Goal: Transaction & Acquisition: Book appointment/travel/reservation

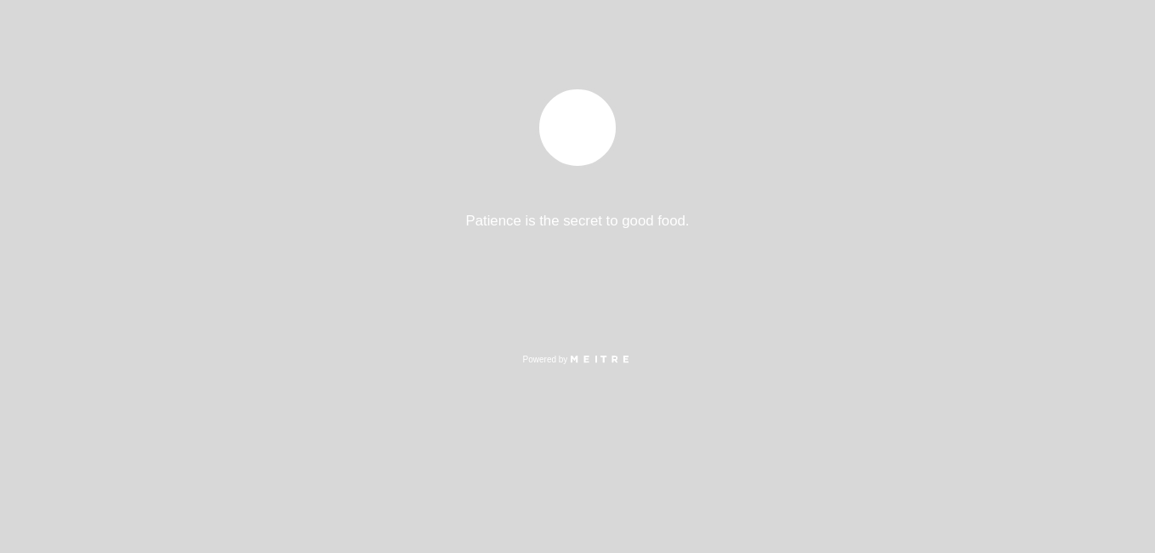
select select "pt"
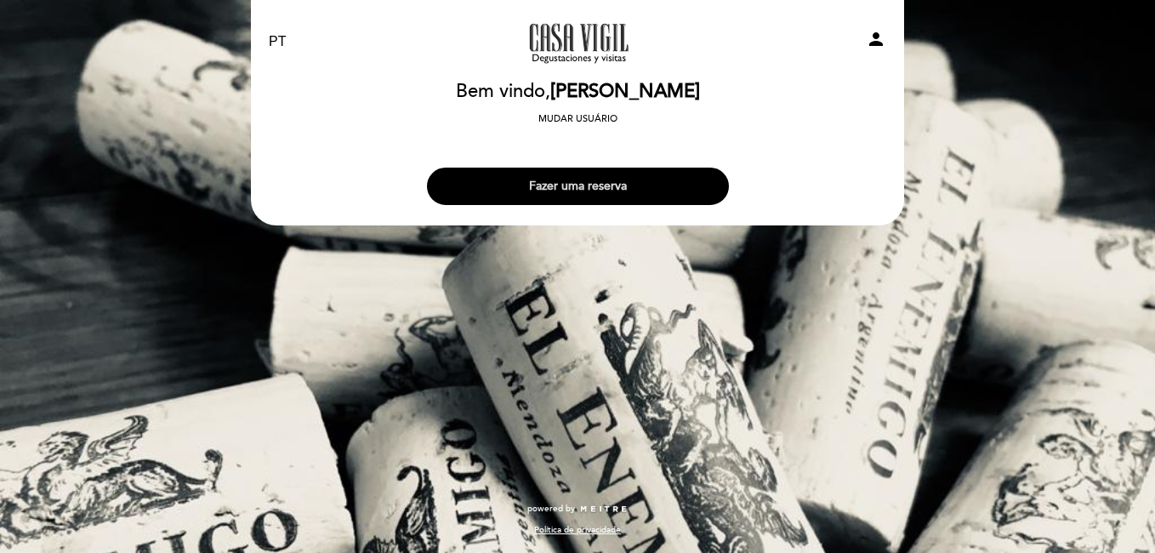
click at [590, 181] on button "Fazer uma reserva" at bounding box center [578, 186] width 302 height 37
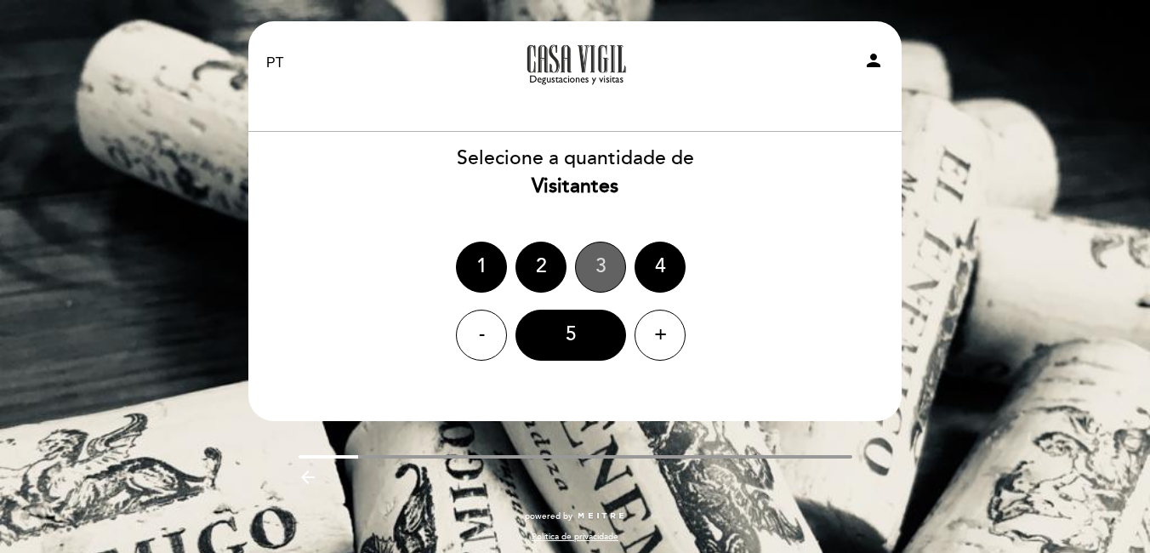
click at [607, 267] on div "3" at bounding box center [600, 267] width 51 height 51
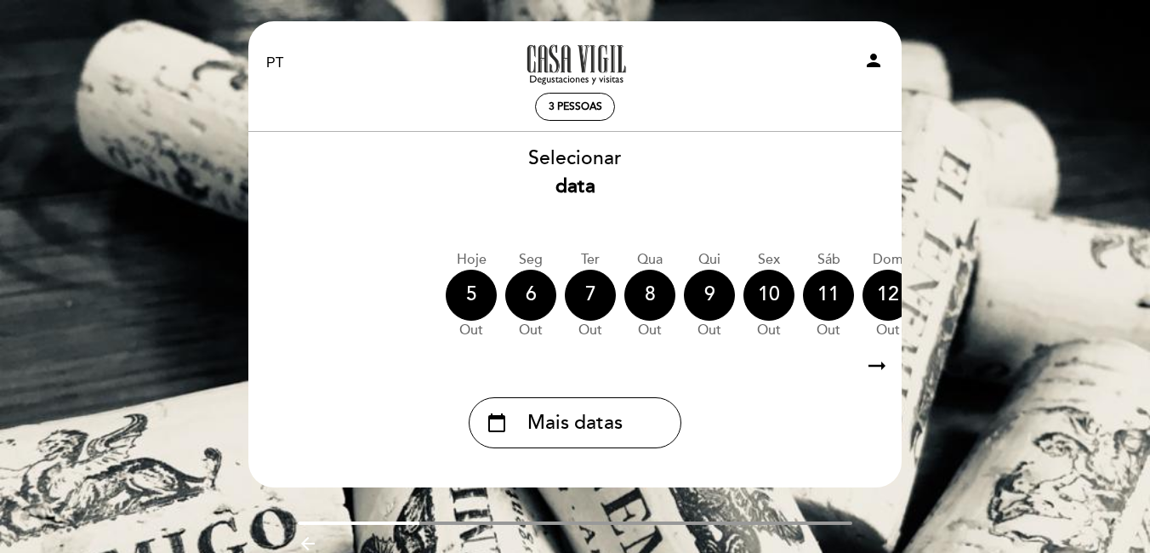
click at [880, 368] on icon "arrow_right_alt" at bounding box center [877, 366] width 26 height 37
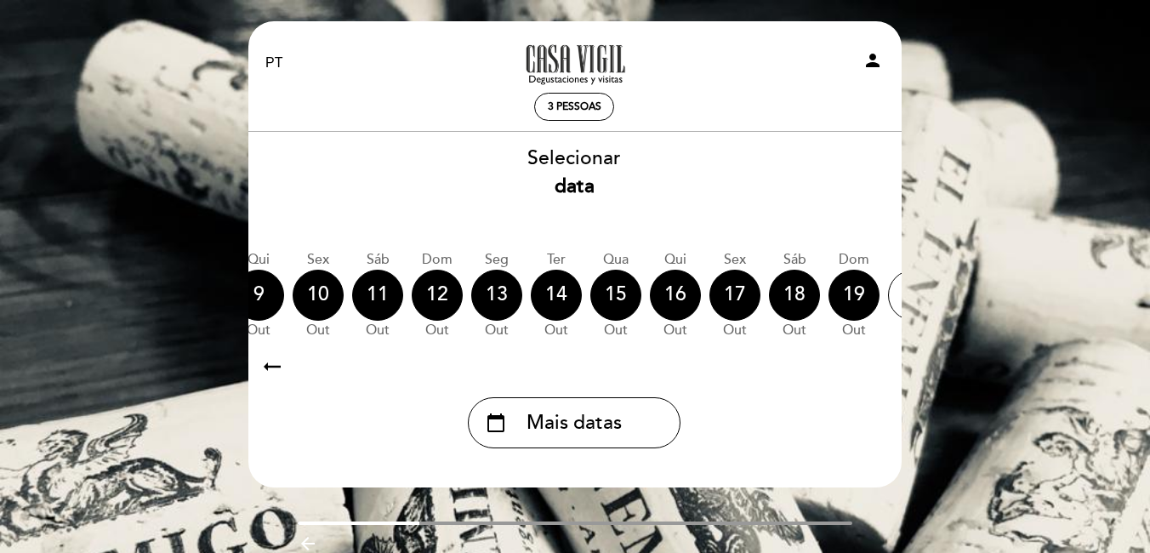
scroll to position [0, 496]
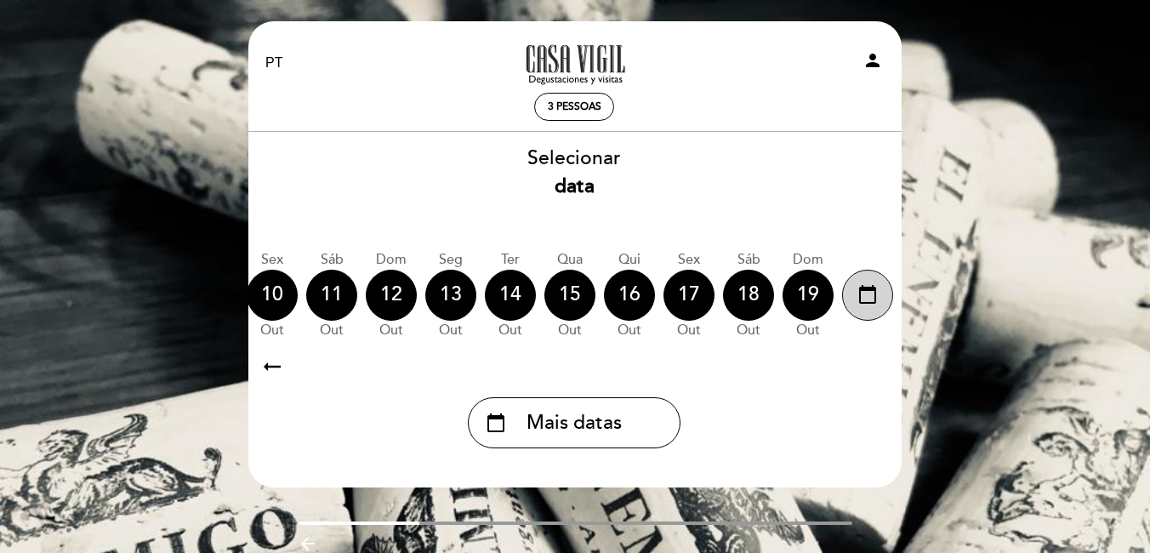
click at [868, 302] on icon "calendar_today" at bounding box center [867, 294] width 20 height 29
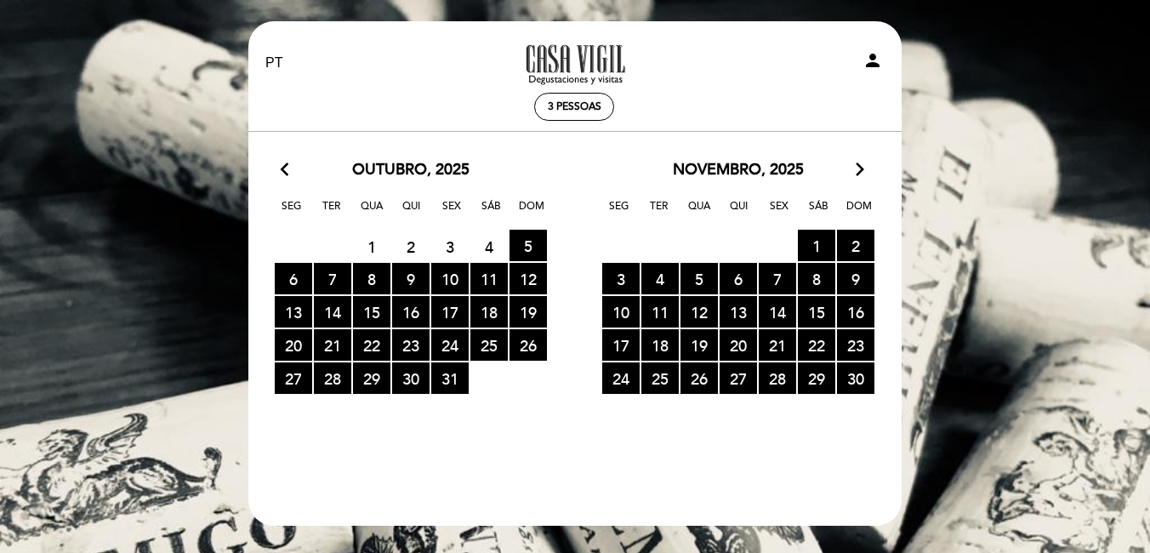
click at [859, 173] on icon "arrow_forward_ios" at bounding box center [859, 170] width 15 height 22
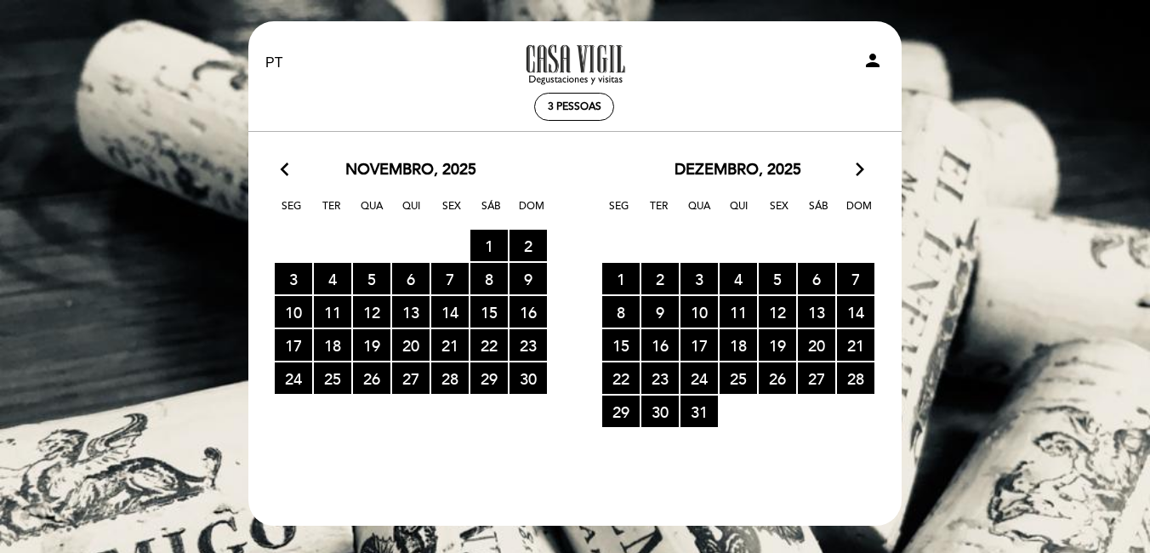
click at [859, 168] on icon "arrow_forward_ios" at bounding box center [859, 170] width 15 height 22
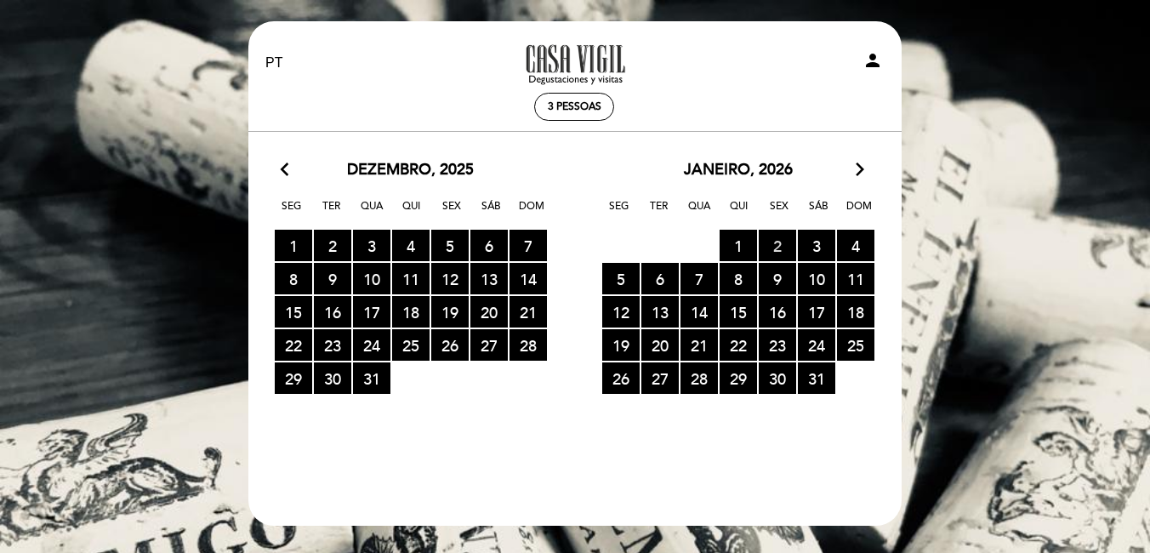
click at [779, 242] on span "2 RESERVAS DISPONÍVEIS" at bounding box center [777, 245] width 37 height 31
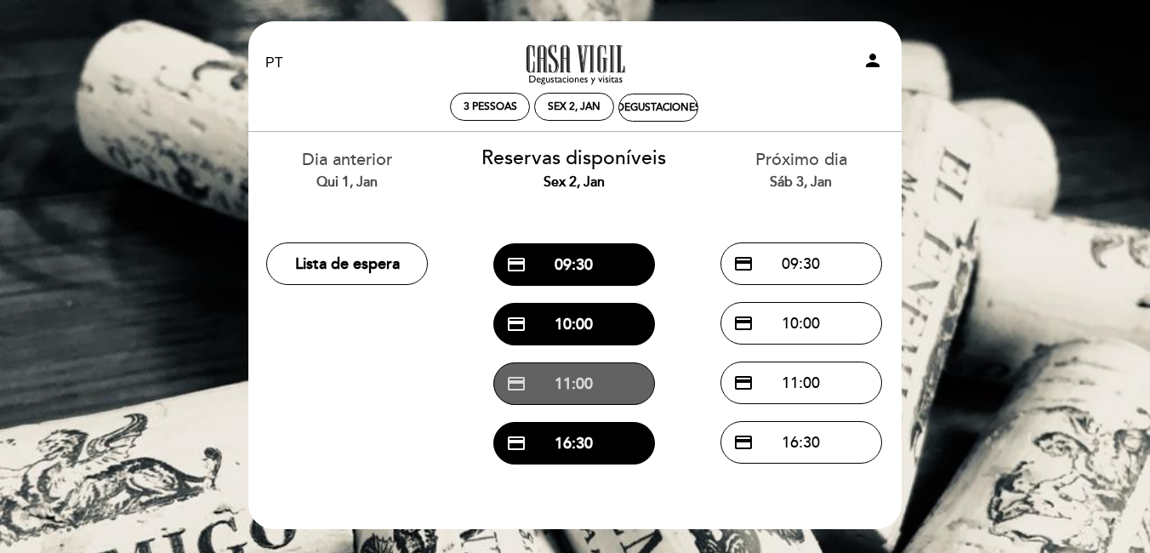
click at [578, 384] on button "credit_card 11:00" at bounding box center [574, 383] width 162 height 43
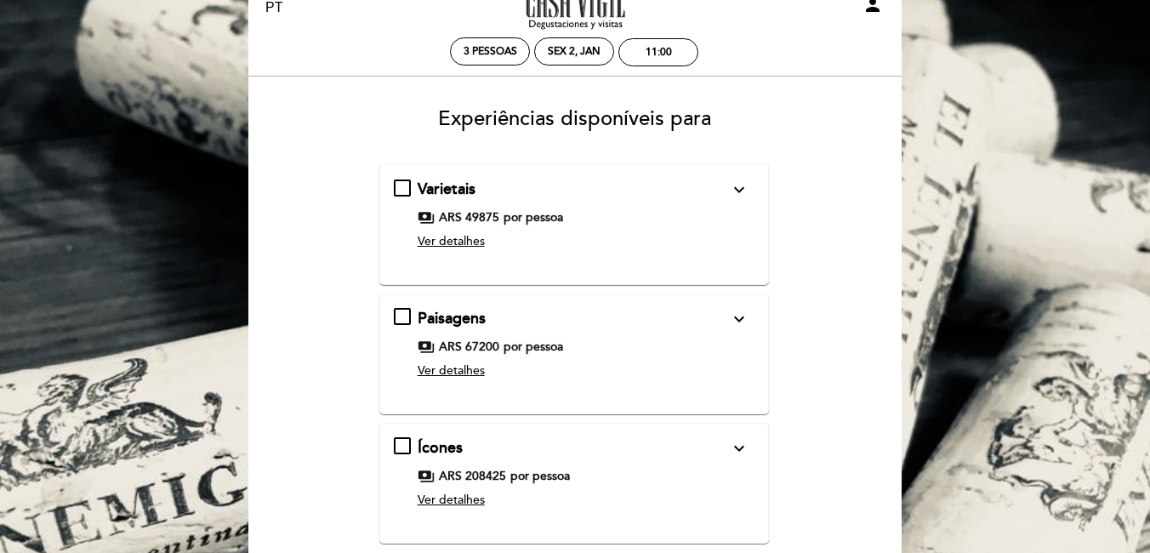
scroll to position [85, 0]
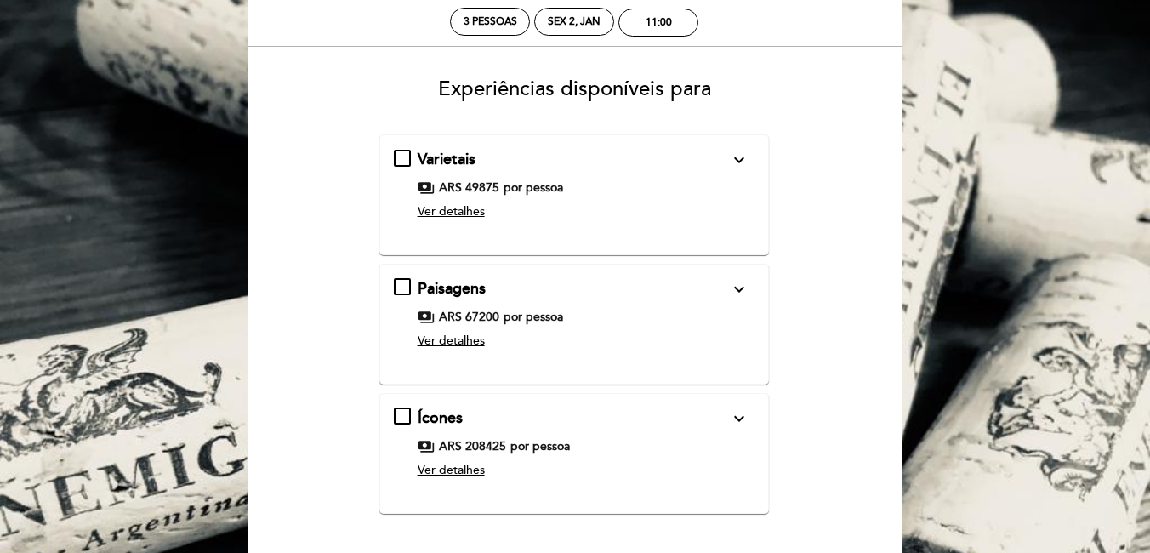
click at [741, 158] on icon "expand_more" at bounding box center [739, 160] width 20 height 20
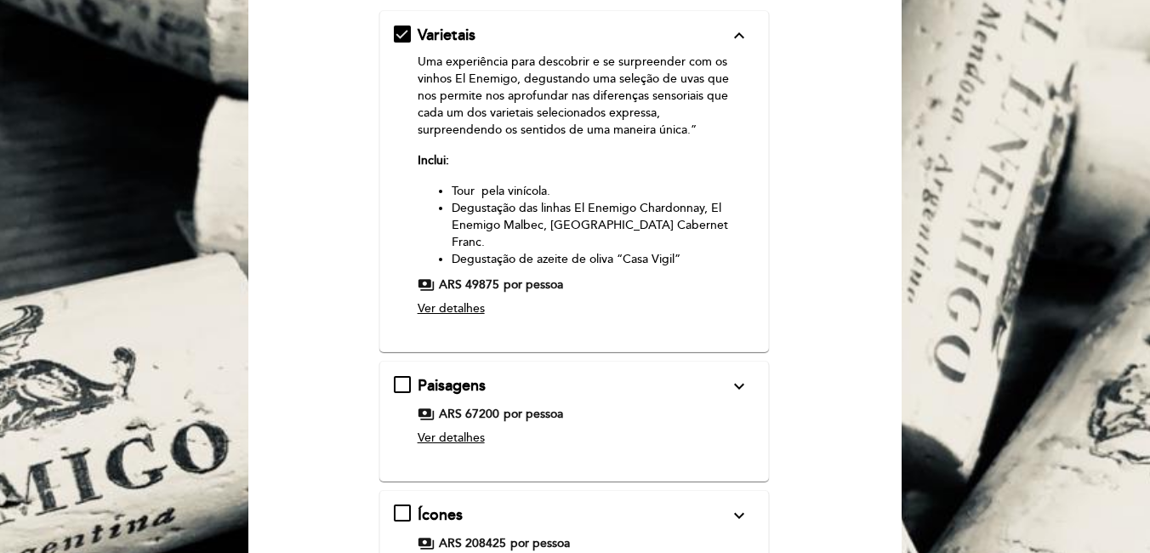
scroll to position [170, 0]
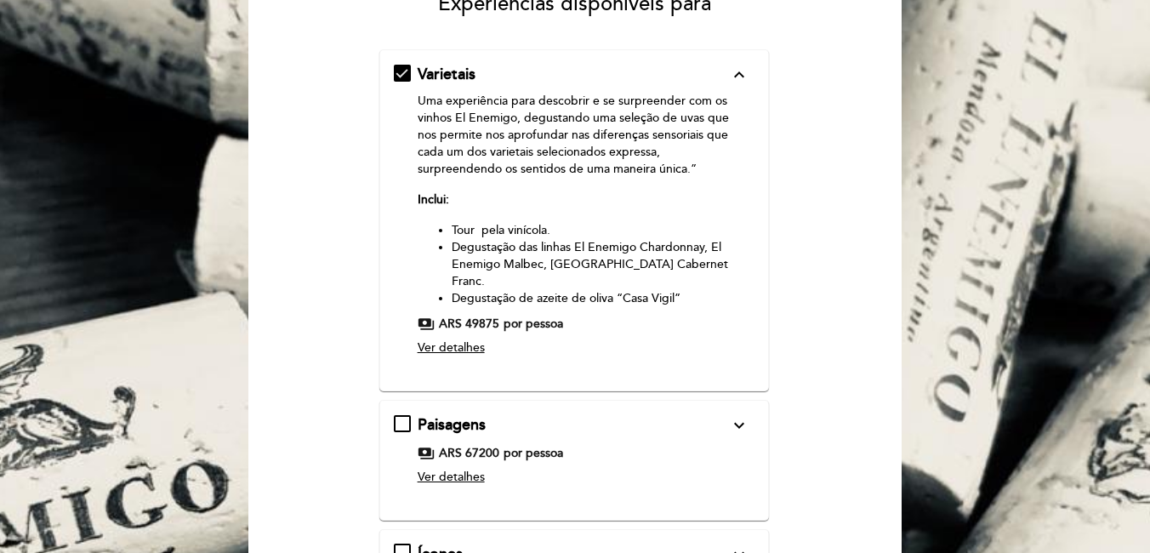
click at [397, 414] on div "Paisagens expand_more Uma experiência para viajar por [GEOGRAPHIC_DATA] e suas …" at bounding box center [574, 453] width 361 height 78
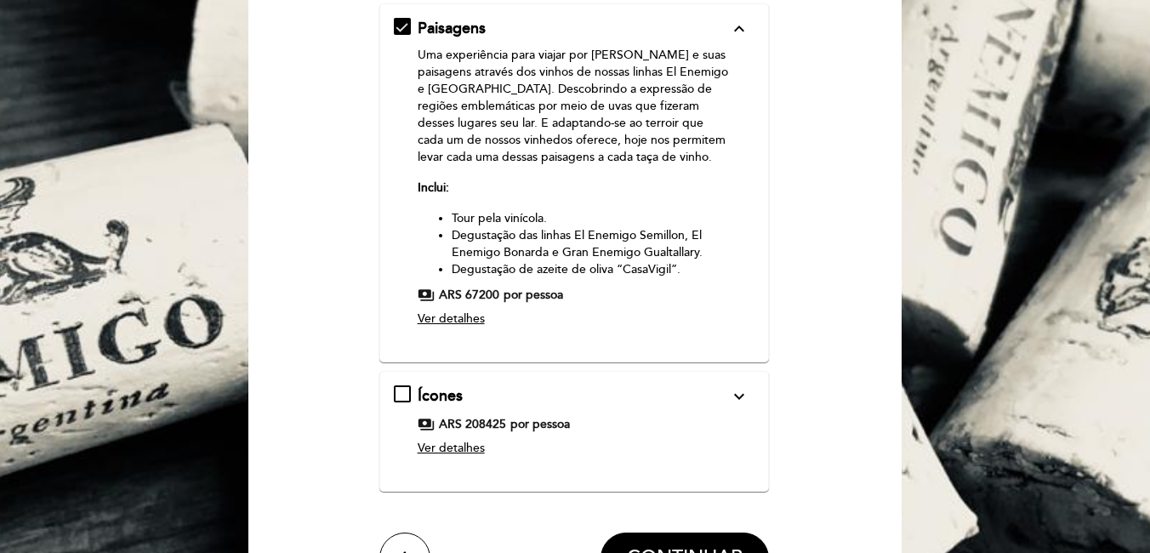
scroll to position [425, 0]
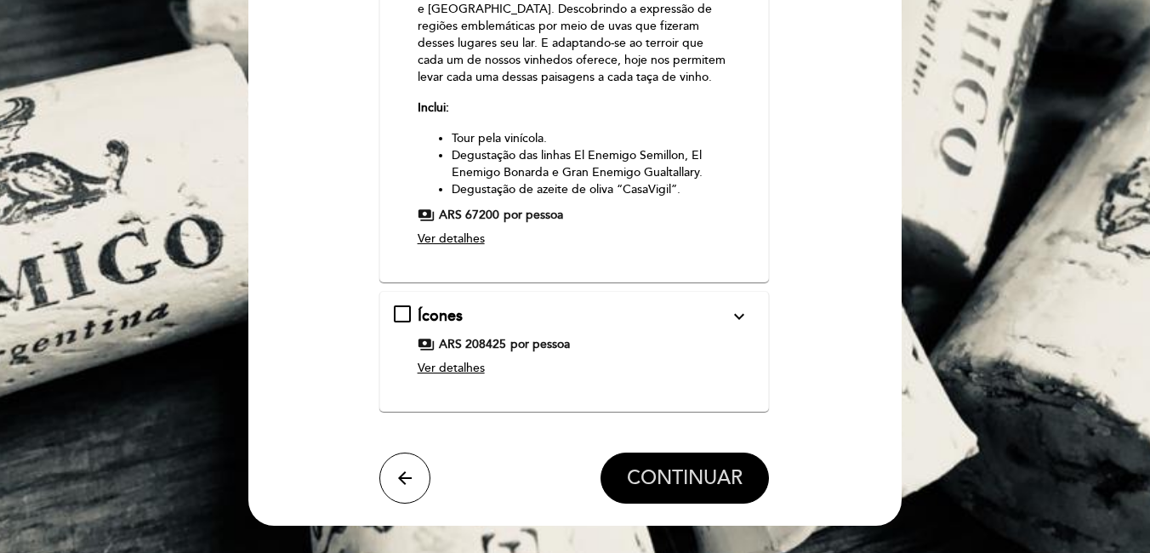
click at [661, 484] on span "CONTINUAR" at bounding box center [685, 478] width 116 height 24
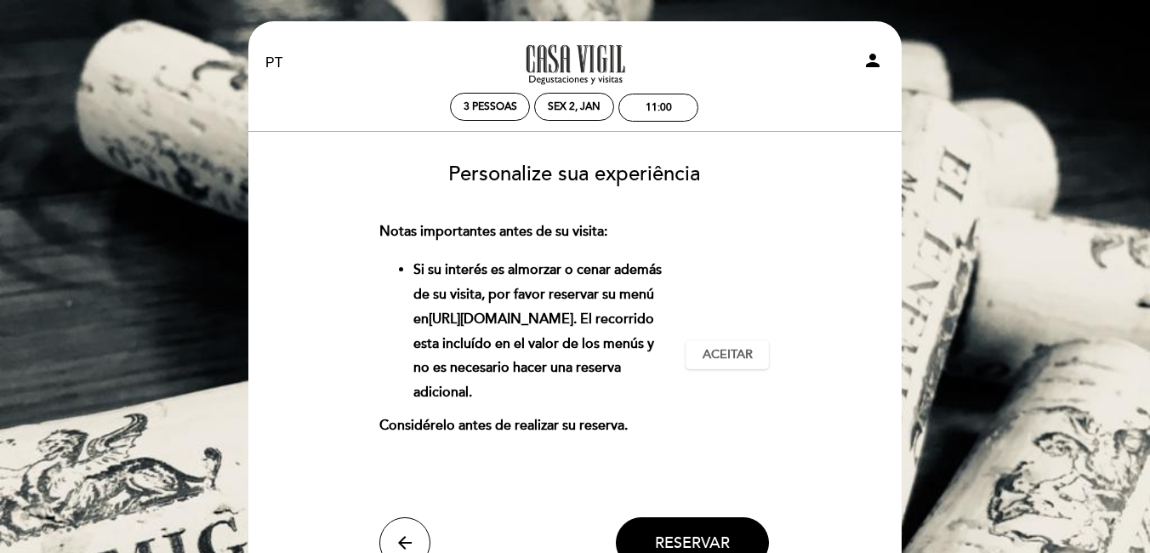
scroll to position [85, 0]
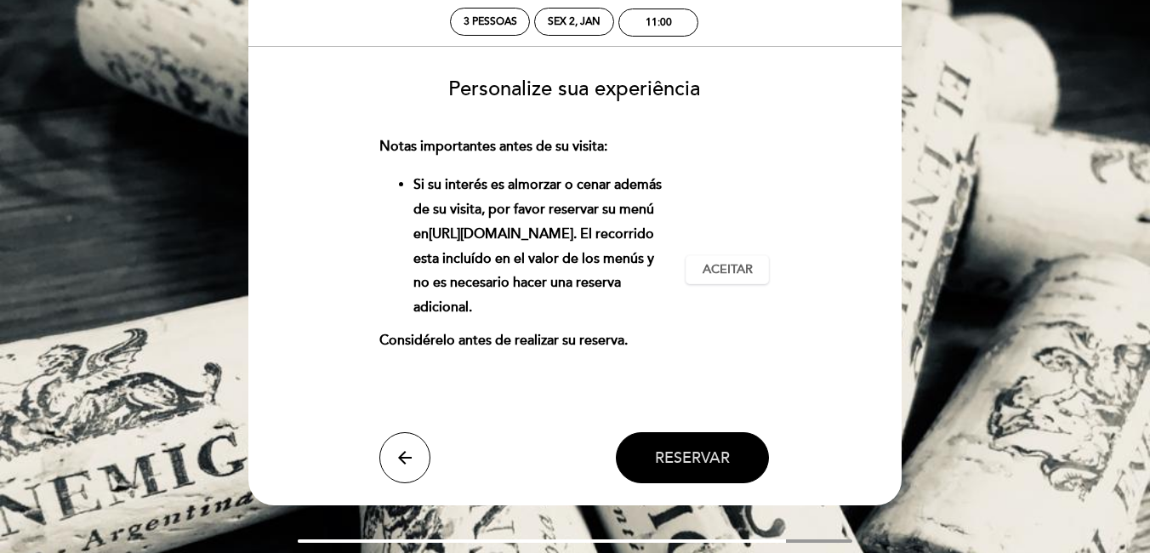
click at [683, 453] on span "Reservar" at bounding box center [692, 457] width 75 height 19
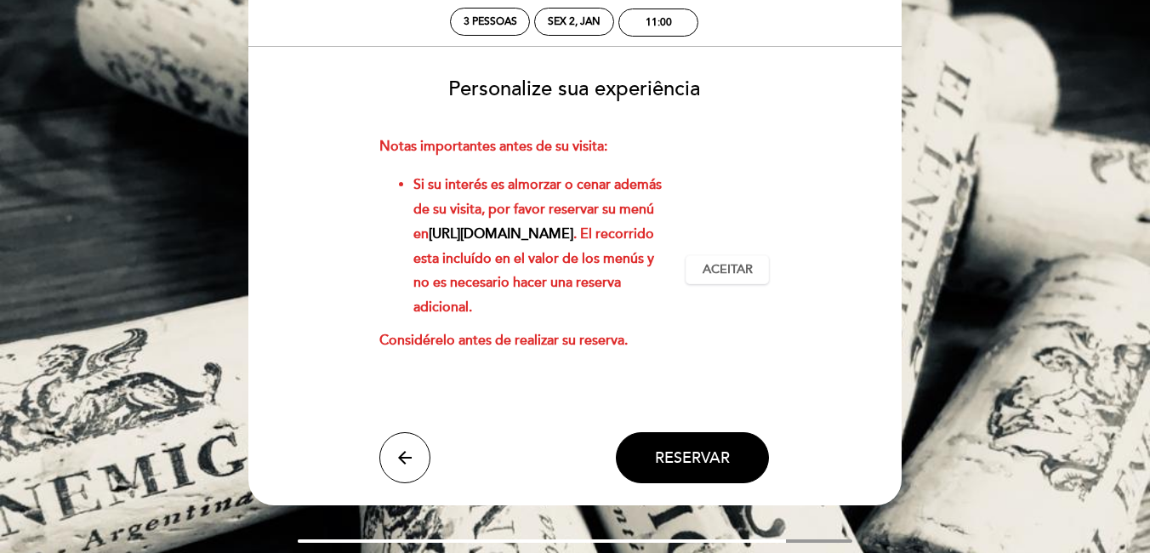
click at [517, 236] on link "[URL][DOMAIN_NAME]" at bounding box center [501, 233] width 145 height 17
